Goal: Information Seeking & Learning: Learn about a topic

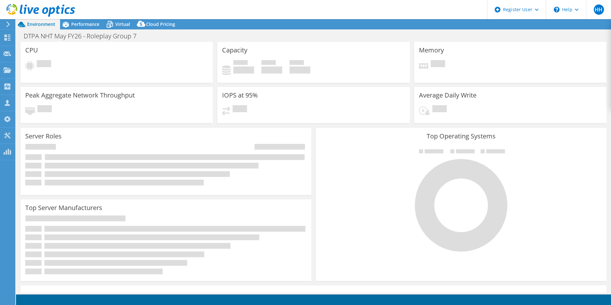
select select "USD"
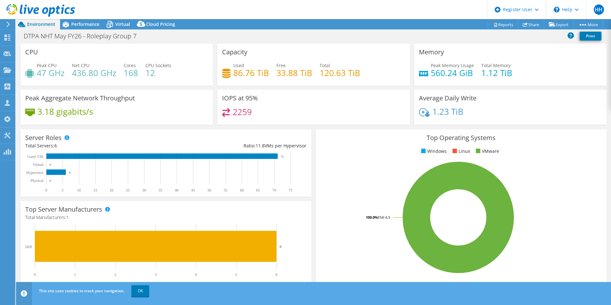
scroll to position [122, 0]
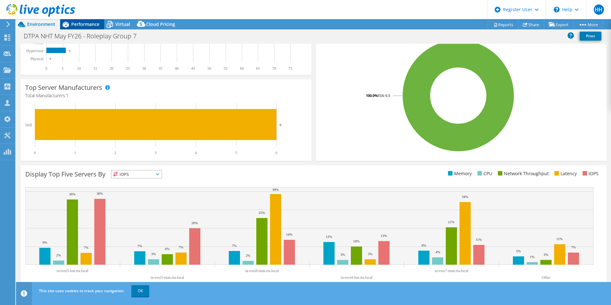
click at [81, 19] on div "Performance" at bounding box center [82, 24] width 44 height 10
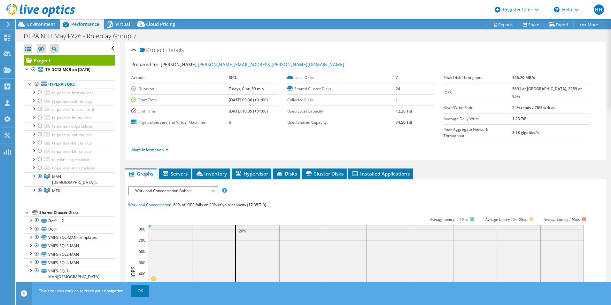
scroll to position [0, 0]
click at [505, 26] on link "Reports" at bounding box center [502, 24] width 31 height 10
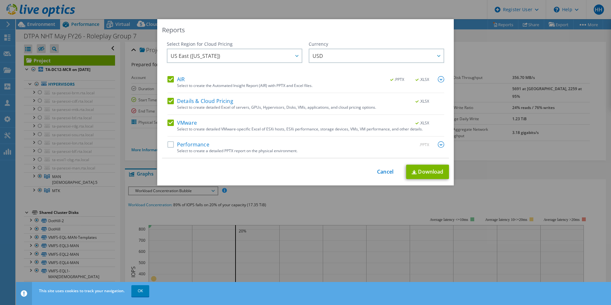
click at [167, 81] on label "AIR" at bounding box center [175, 79] width 17 height 6
click at [0, 0] on input "AIR" at bounding box center [0, 0] width 0 height 0
click at [167, 99] on label "Details & Cloud Pricing" at bounding box center [200, 101] width 66 height 6
click at [0, 0] on input "Details & Cloud Pricing" at bounding box center [0, 0] width 0 height 0
click at [430, 172] on link "Download" at bounding box center [427, 172] width 43 height 14
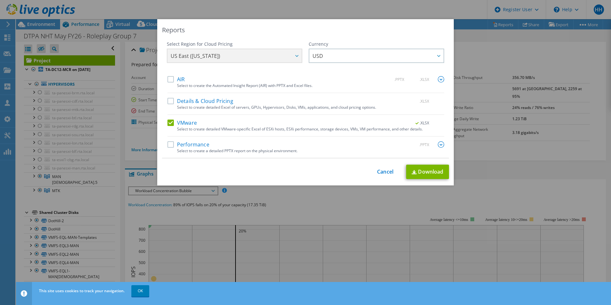
click at [244, 54] on div "US East ([US_STATE]) [GEOGRAPHIC_DATA] ([GEOGRAPHIC_DATA]) [GEOGRAPHIC_DATA] ([…" at bounding box center [234, 57] width 135 height 16
click at [282, 50] on div "US East ([US_STATE]) [GEOGRAPHIC_DATA] ([GEOGRAPHIC_DATA]) [GEOGRAPHIC_DATA] ([…" at bounding box center [234, 57] width 135 height 16
click at [167, 79] on label "AIR" at bounding box center [175, 79] width 17 height 6
click at [0, 0] on input "AIR" at bounding box center [0, 0] width 0 height 0
click at [169, 102] on label "Details & Cloud Pricing" at bounding box center [200, 101] width 66 height 6
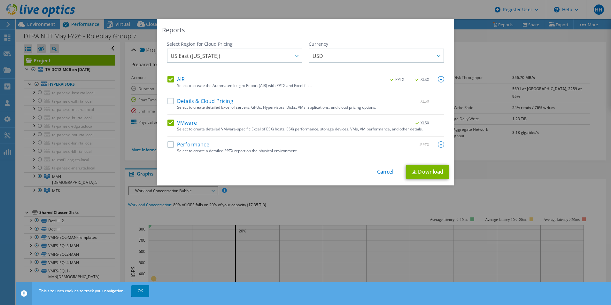
click at [0, 0] on input "Details & Cloud Pricing" at bounding box center [0, 0] width 0 height 0
click at [426, 171] on link "Download" at bounding box center [427, 172] width 43 height 14
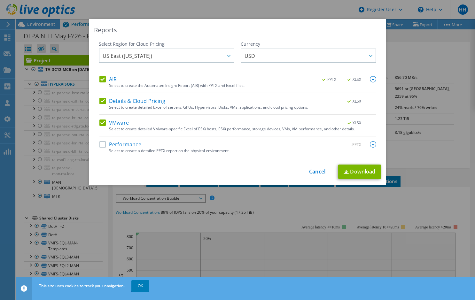
click at [314, 178] on div "This process may take a while, please wait... Cancel Download" at bounding box center [237, 172] width 287 height 14
click at [304, 168] on div "This process may take a while, please wait... Cancel Download" at bounding box center [237, 172] width 287 height 14
click at [312, 170] on link "Cancel" at bounding box center [317, 172] width 16 height 6
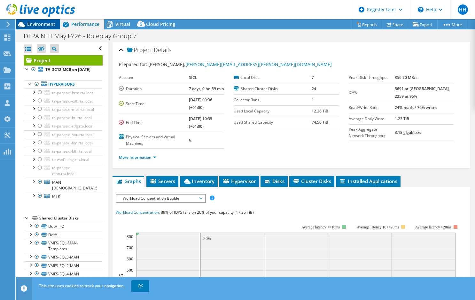
click at [47, 23] on span "Environment" at bounding box center [41, 24] width 28 height 6
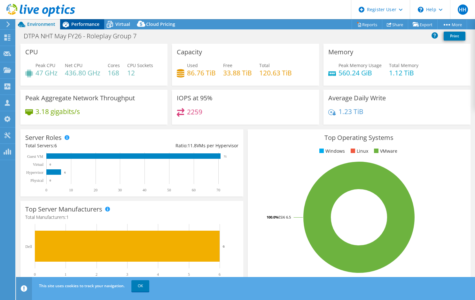
click at [92, 19] on div "Performance" at bounding box center [82, 24] width 44 height 10
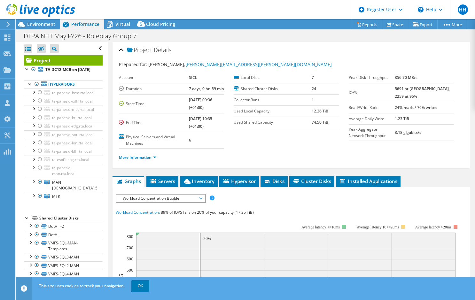
click at [149, 161] on li "More Information" at bounding box center [139, 157] width 41 height 7
click at [145, 159] on link "More Information" at bounding box center [137, 157] width 37 height 5
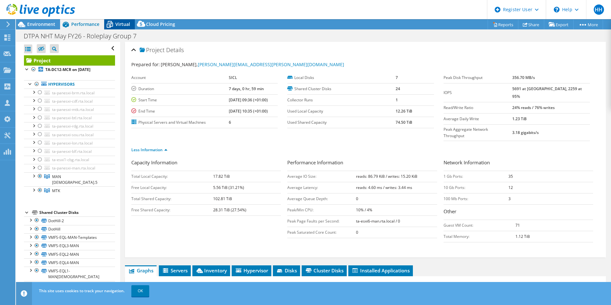
click at [119, 25] on span "Virtual" at bounding box center [122, 24] width 15 height 6
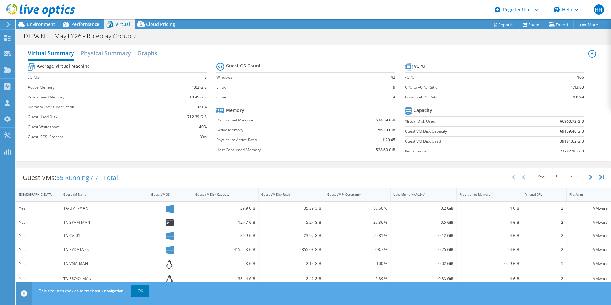
click at [119, 25] on span "Virtual" at bounding box center [122, 24] width 15 height 6
click at [76, 27] on span "Performance" at bounding box center [85, 24] width 28 height 6
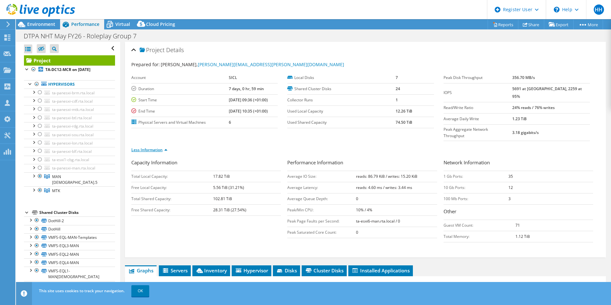
click at [160, 147] on link "Less Information" at bounding box center [149, 149] width 36 height 5
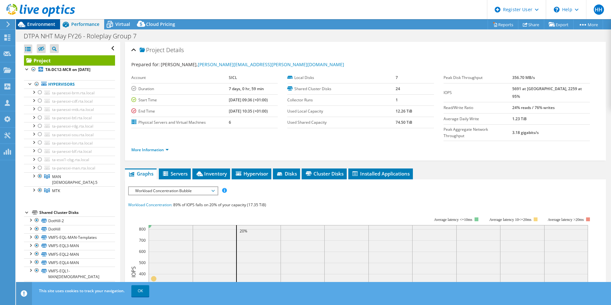
click at [28, 22] on span "Environment" at bounding box center [41, 24] width 28 height 6
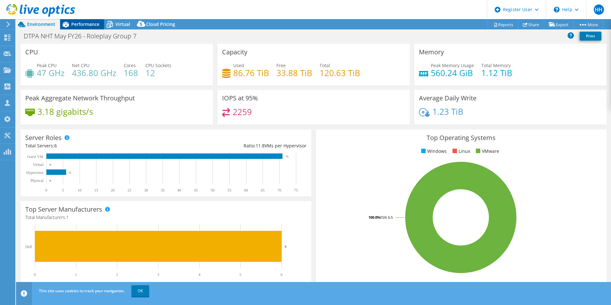
click at [86, 29] on div "Performance" at bounding box center [82, 24] width 44 height 10
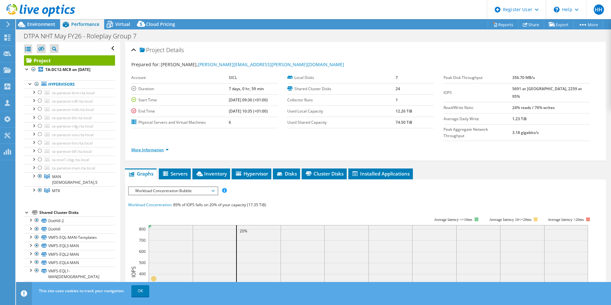
click at [156, 147] on link "More Information" at bounding box center [149, 149] width 37 height 5
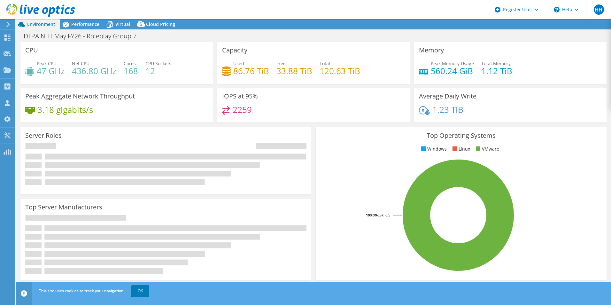
select select "USD"
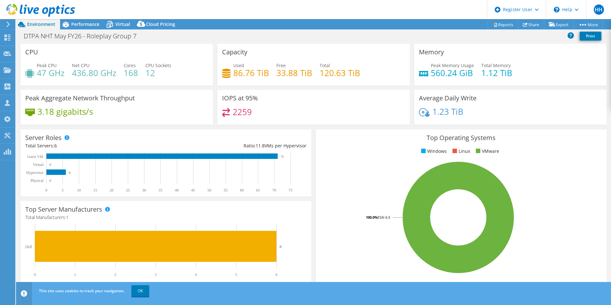
drag, startPoint x: 0, startPoint y: 0, endPoint x: 140, endPoint y: 91, distance: 166.8
click at [140, 91] on div "Peak Aggregate Network Throughput 3.18 gigabits/s" at bounding box center [116, 107] width 192 height 35
click at [81, 26] on span "Performance" at bounding box center [85, 24] width 28 height 6
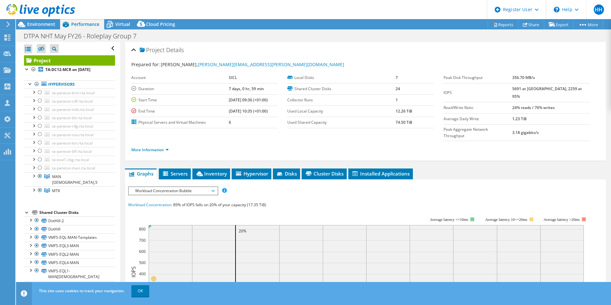
click at [185, 187] on span "Workload Concentration Bubble" at bounding box center [173, 191] width 82 height 8
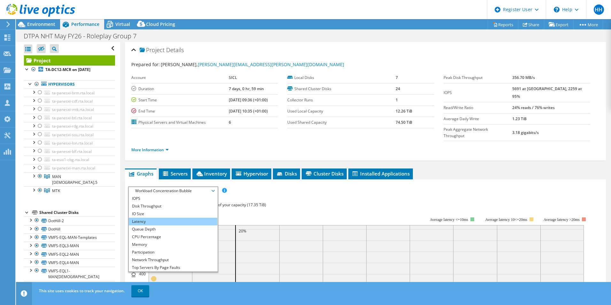
click at [190, 218] on li "Latency" at bounding box center [173, 222] width 88 height 8
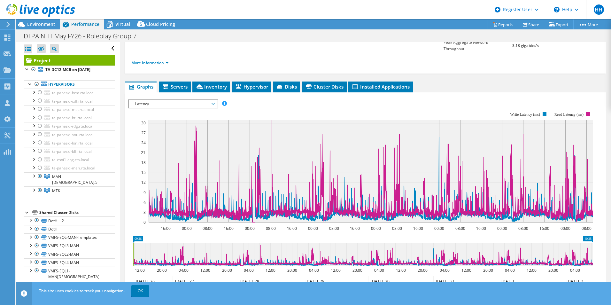
scroll to position [104, 0]
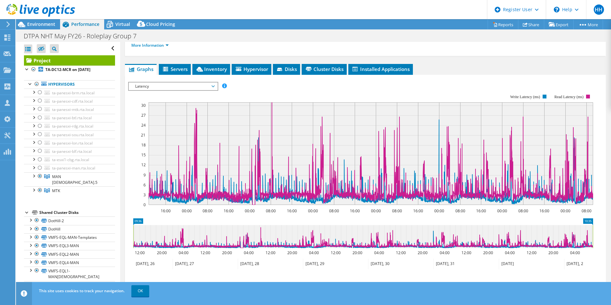
click at [197, 82] on span "Latency" at bounding box center [173, 86] width 82 height 8
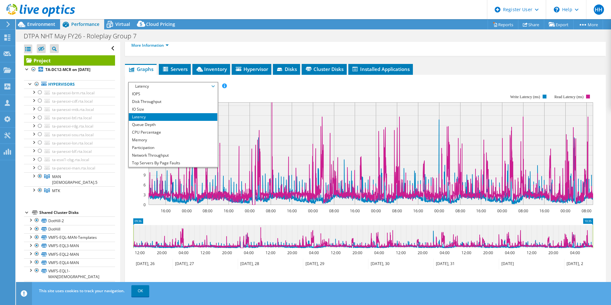
click at [197, 82] on span "Latency" at bounding box center [173, 86] width 82 height 8
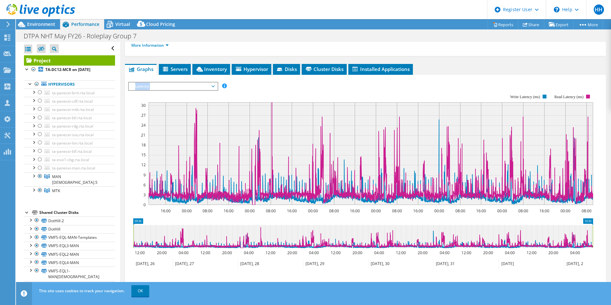
click at [197, 82] on span "Latency" at bounding box center [173, 86] width 82 height 8
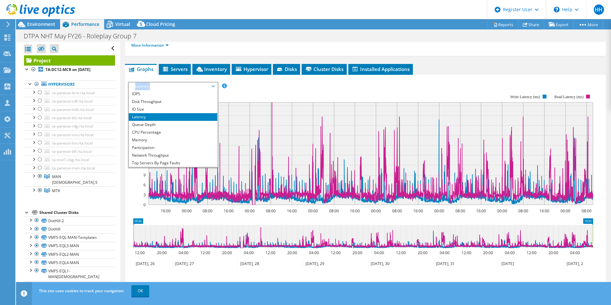
scroll to position [23, 0]
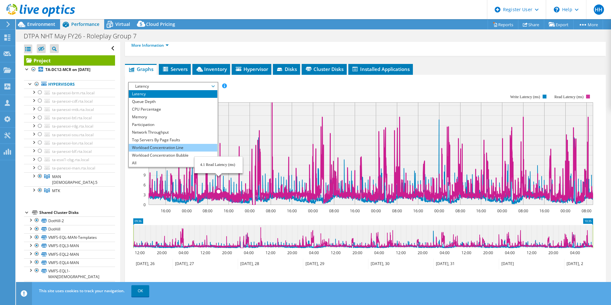
click at [192, 144] on li "Workload Concentration Line" at bounding box center [173, 148] width 88 height 8
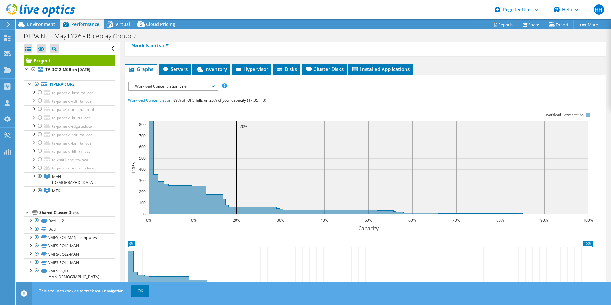
click at [174, 82] on div "IOPS Disk Throughput IO Size Latency Queue Depth CPU Percentage Memory Page Fau…" at bounding box center [365, 200] width 474 height 236
click at [172, 82] on span "Workload Concentration Line" at bounding box center [173, 86] width 82 height 8
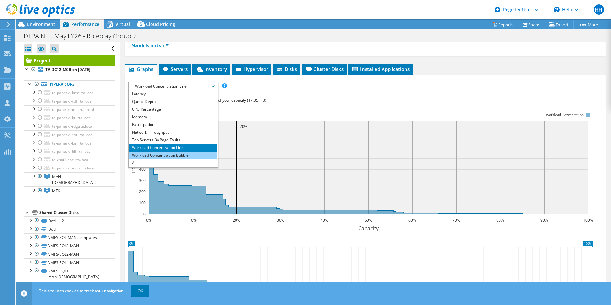
click at [203, 151] on li "Workload Concentration Bubble" at bounding box center [173, 155] width 88 height 8
